Goal: Obtain resource: Download file/media

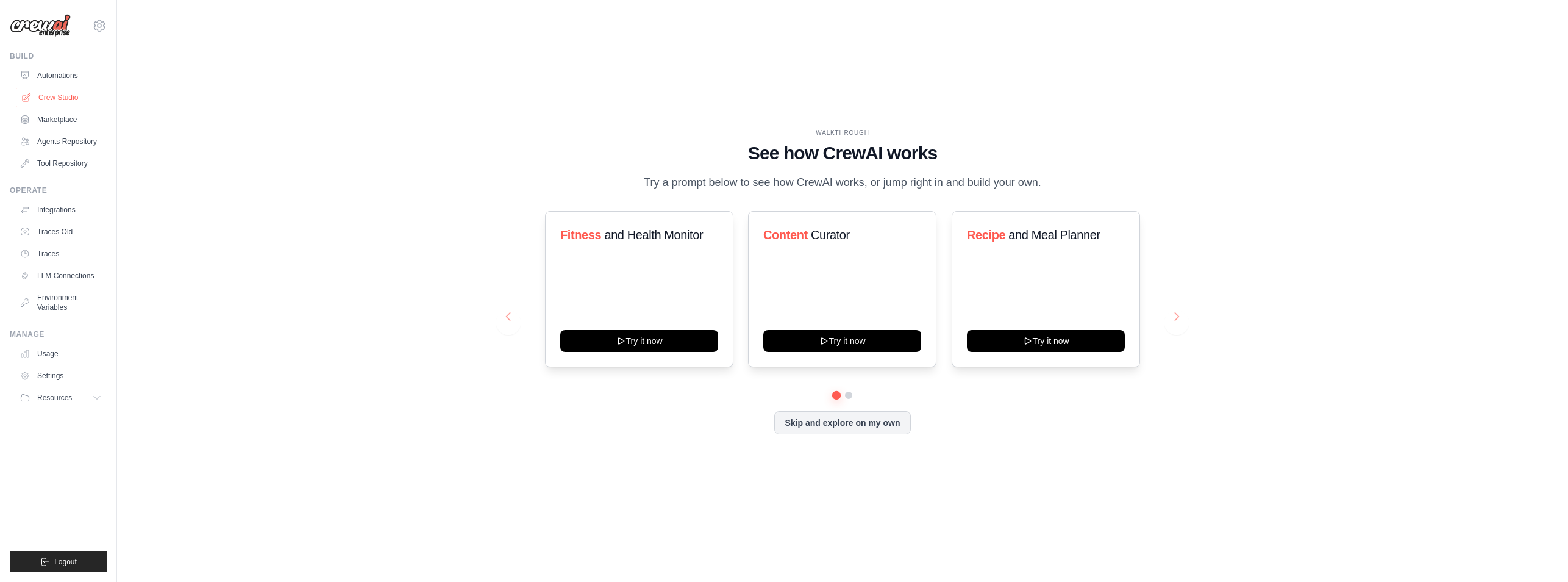
click at [65, 99] on link "Crew Studio" at bounding box center [62, 97] width 92 height 19
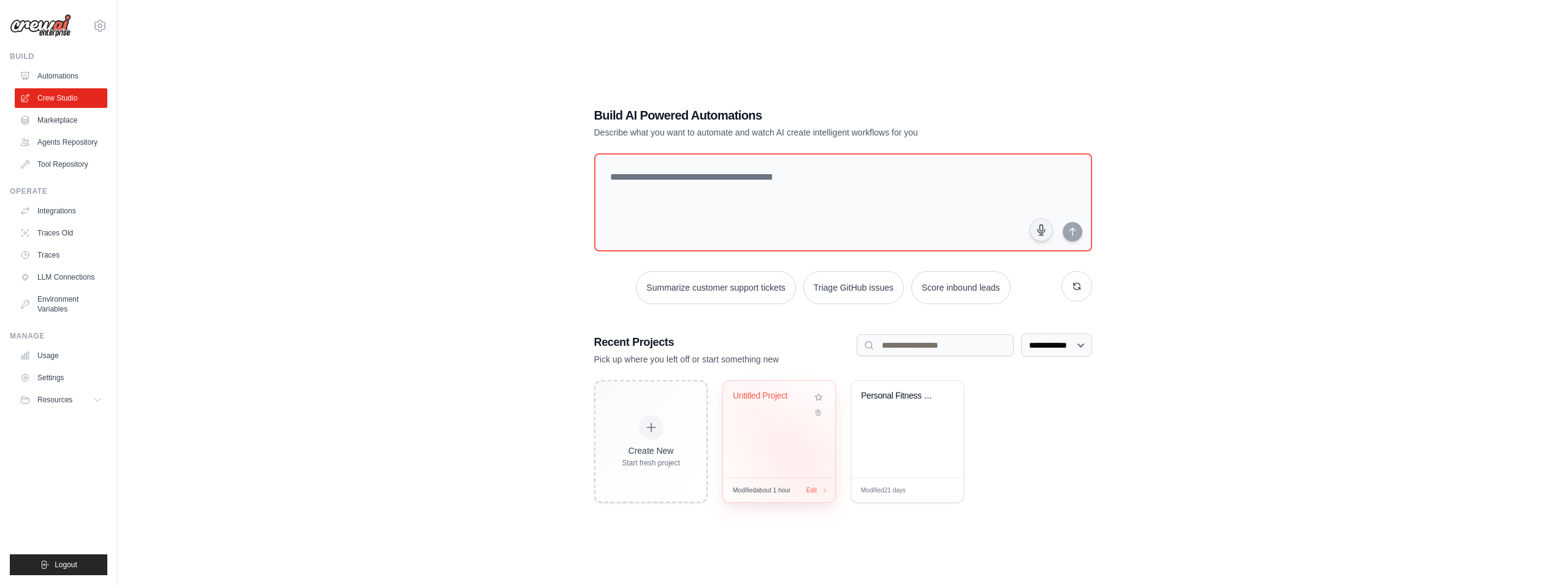
click at [793, 450] on div "Untitled Project" at bounding box center [779, 429] width 112 height 97
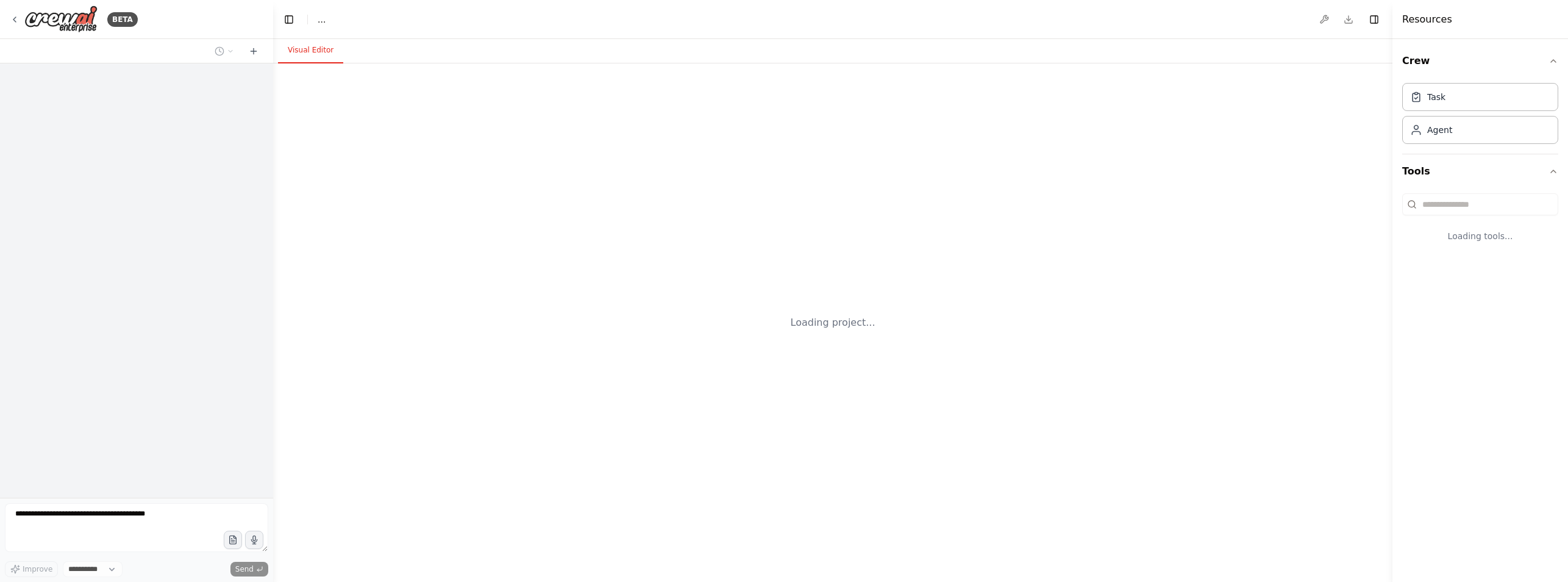
select select "****"
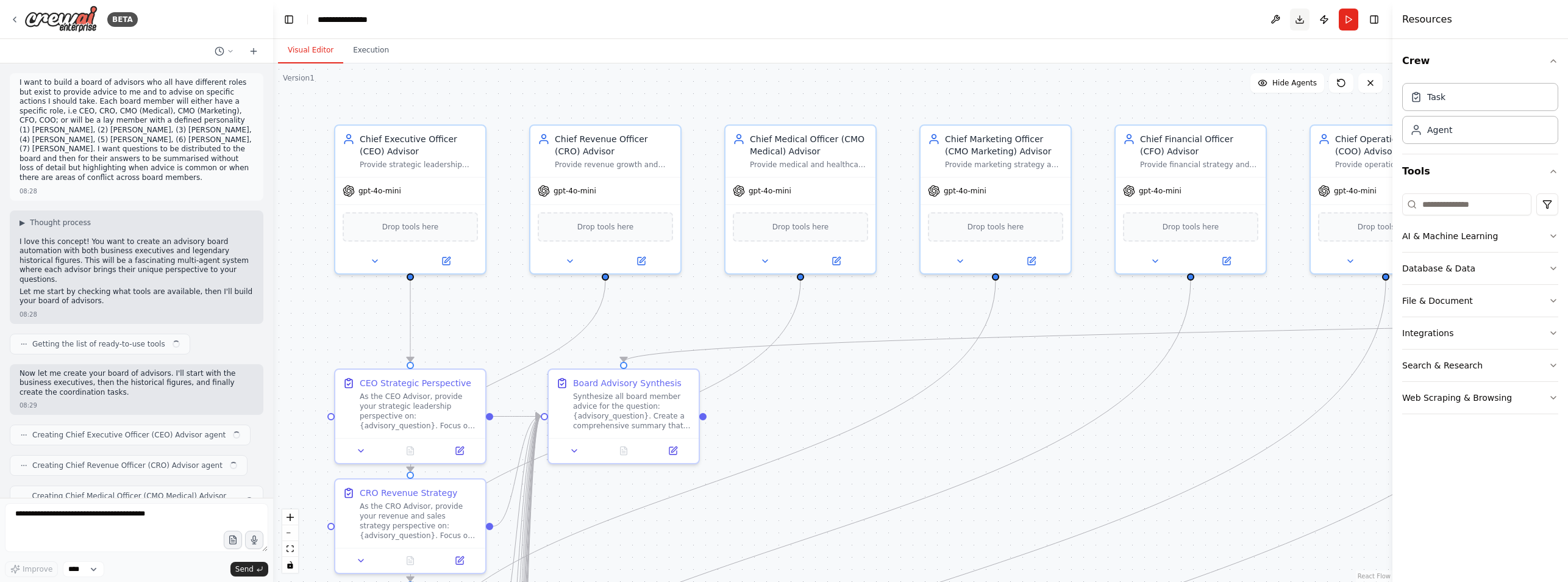
scroll to position [1104, 0]
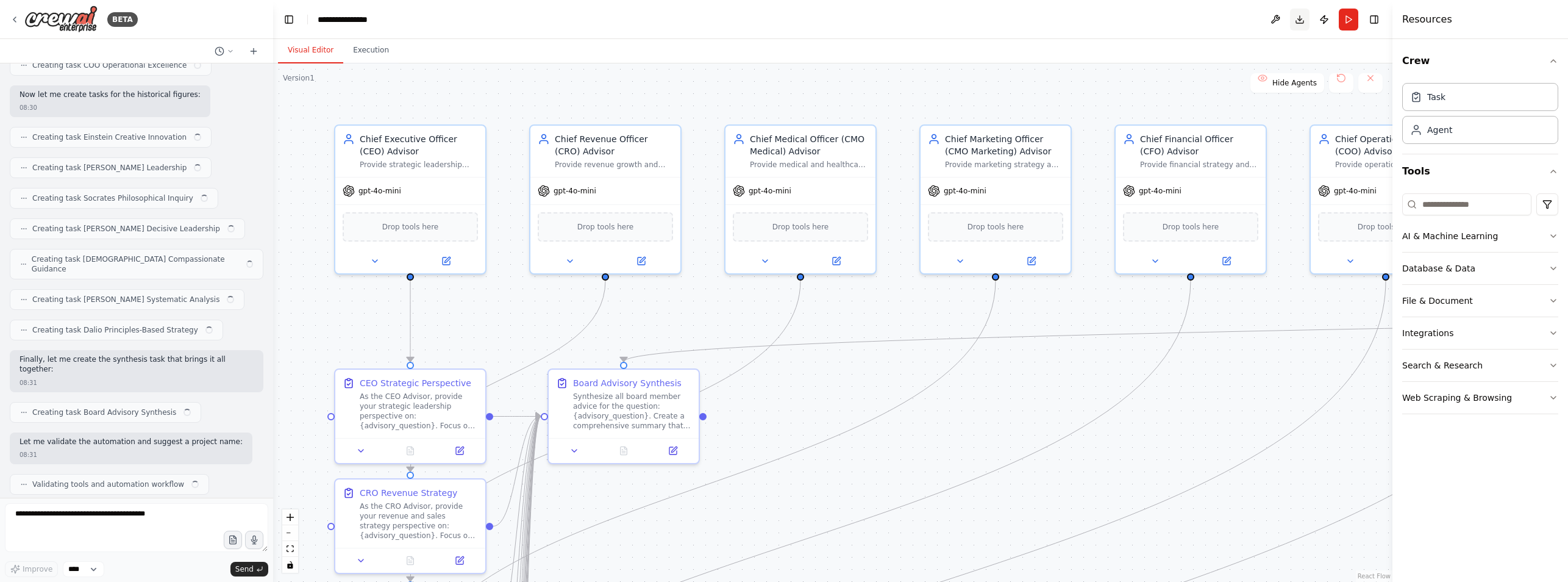
click at [1303, 18] on button "Download" at bounding box center [1299, 19] width 19 height 22
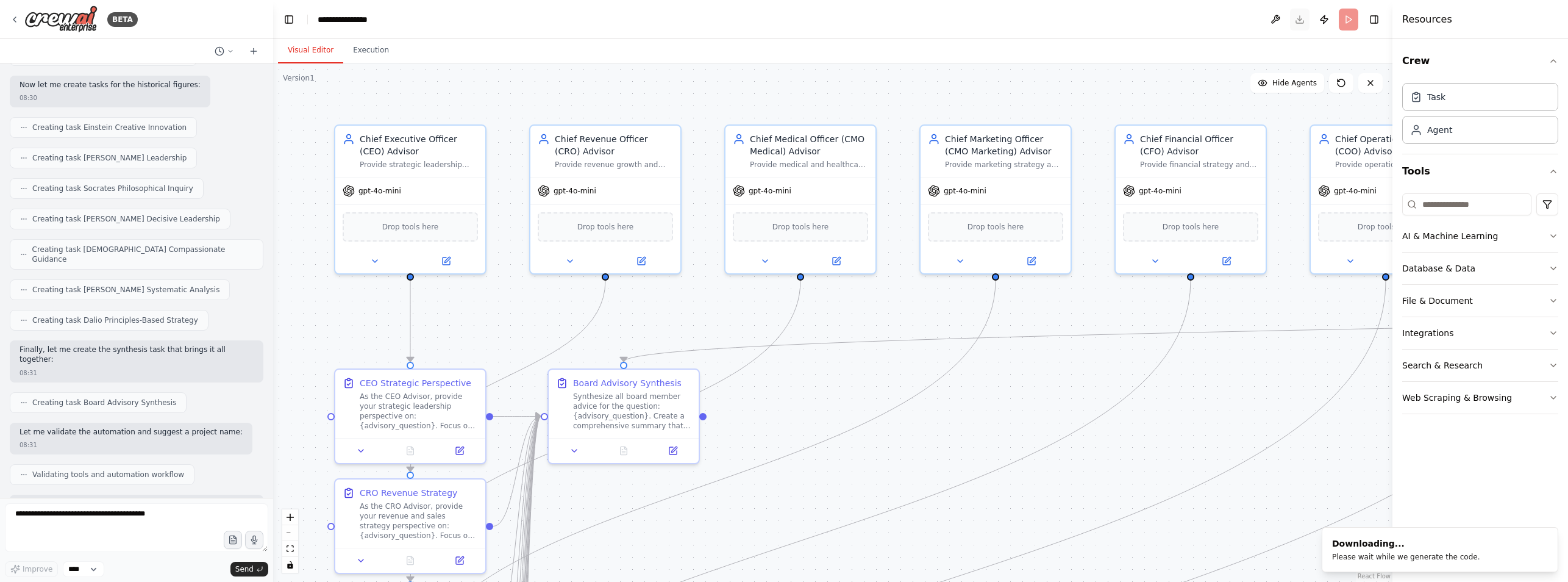
scroll to position [1095, 0]
